Goal: Book appointment/travel/reservation

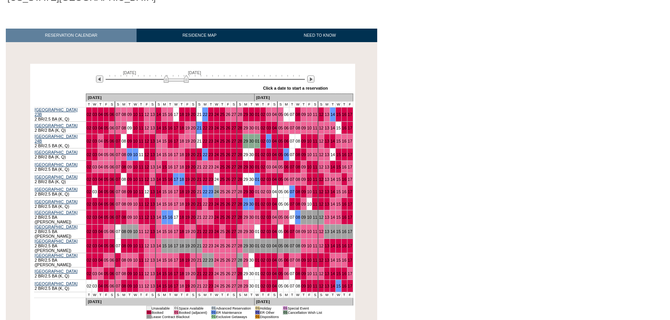
scroll to position [105, 0]
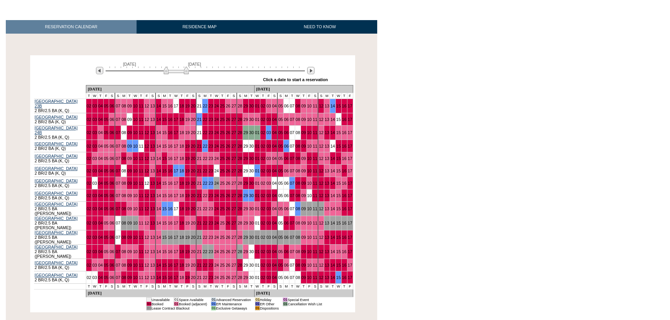
drag, startPoint x: 392, startPoint y: 190, endPoint x: 363, endPoint y: 205, distance: 33.1
click at [390, 192] on body "Follow Us ::" at bounding box center [335, 55] width 670 height 320
drag, startPoint x: 433, startPoint y: 200, endPoint x: 419, endPoint y: 210, distance: 17.5
click at [433, 200] on body "Follow Us ::" at bounding box center [335, 55] width 670 height 320
drag, startPoint x: 446, startPoint y: 236, endPoint x: 315, endPoint y: 218, distance: 132.3
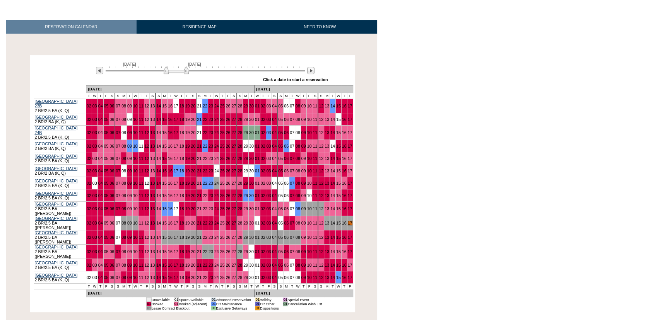
click at [446, 236] on html "Follow Us ::" at bounding box center [335, 135] width 670 height 480
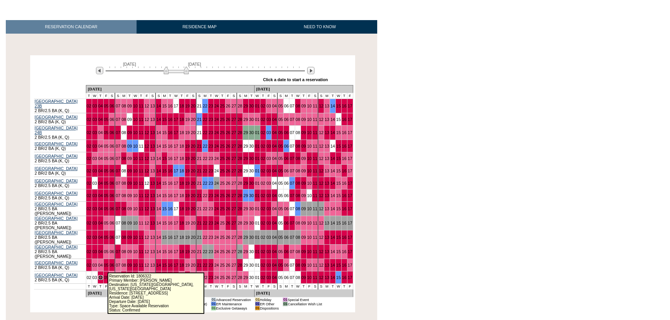
click at [103, 276] on link "04" at bounding box center [100, 278] width 5 height 5
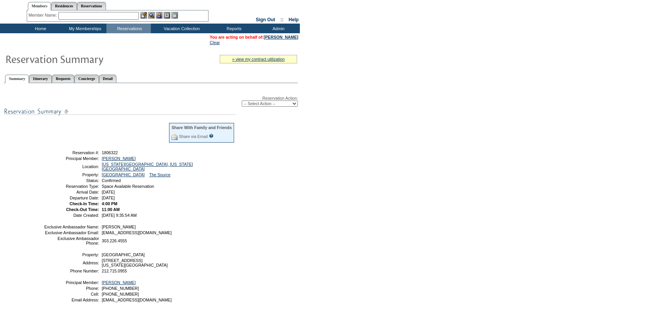
scroll to position [35, 0]
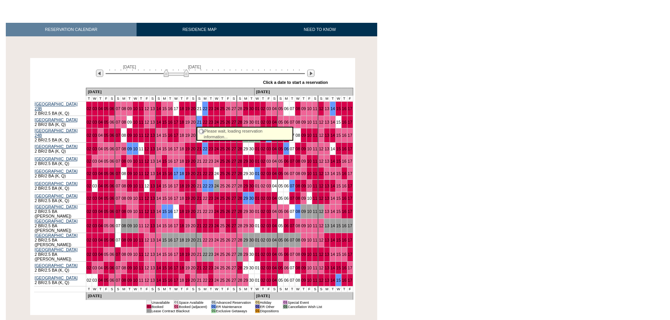
scroll to position [140, 0]
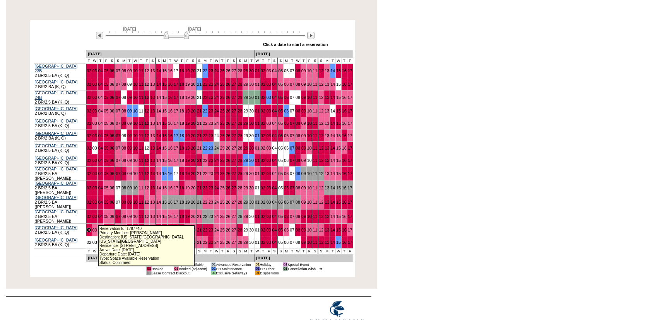
click at [91, 228] on link "02" at bounding box center [89, 230] width 5 height 5
